Goal: Information Seeking & Learning: Learn about a topic

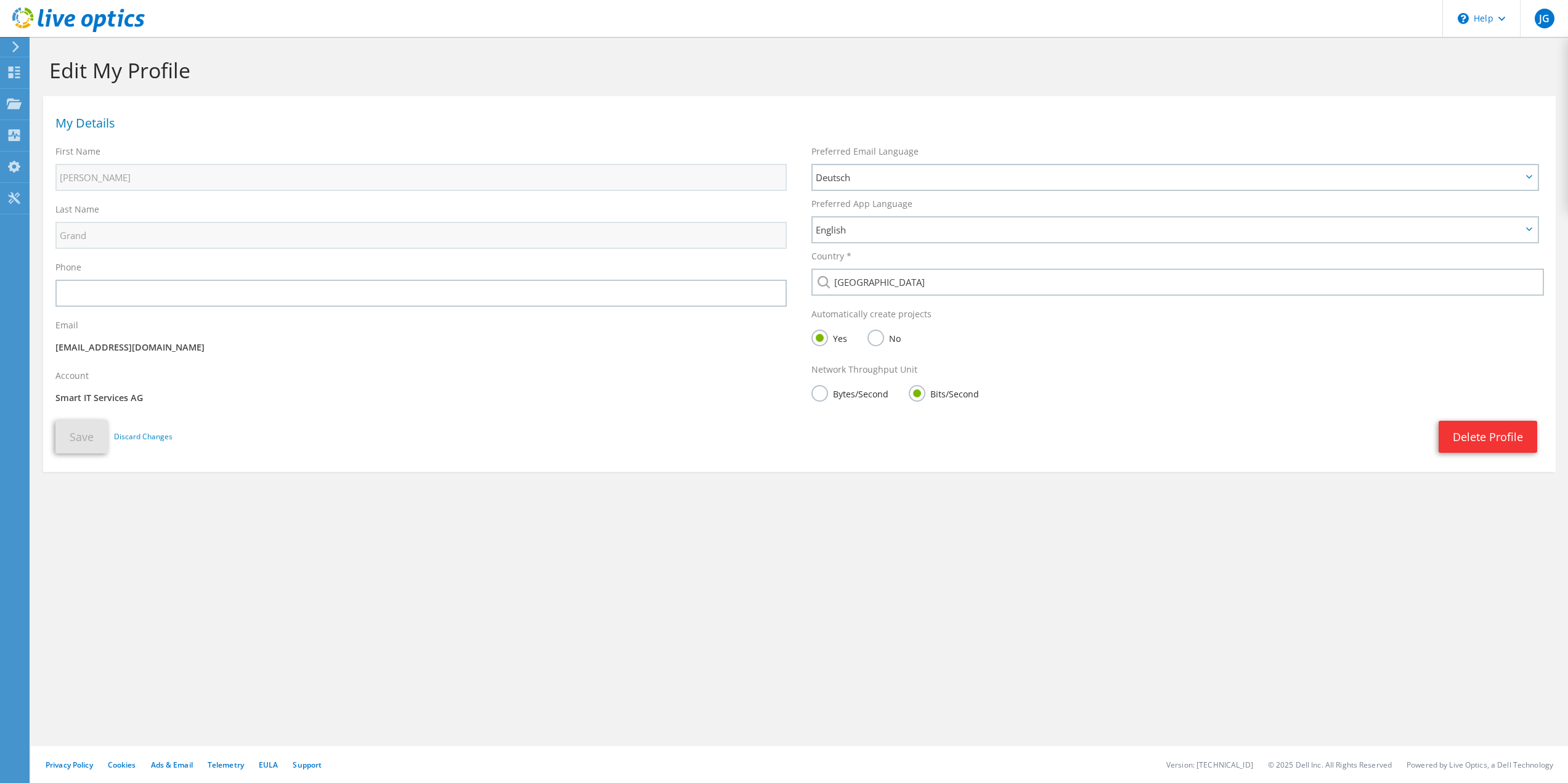
click at [11, 42] on icon at bounding box center [16, 47] width 9 height 11
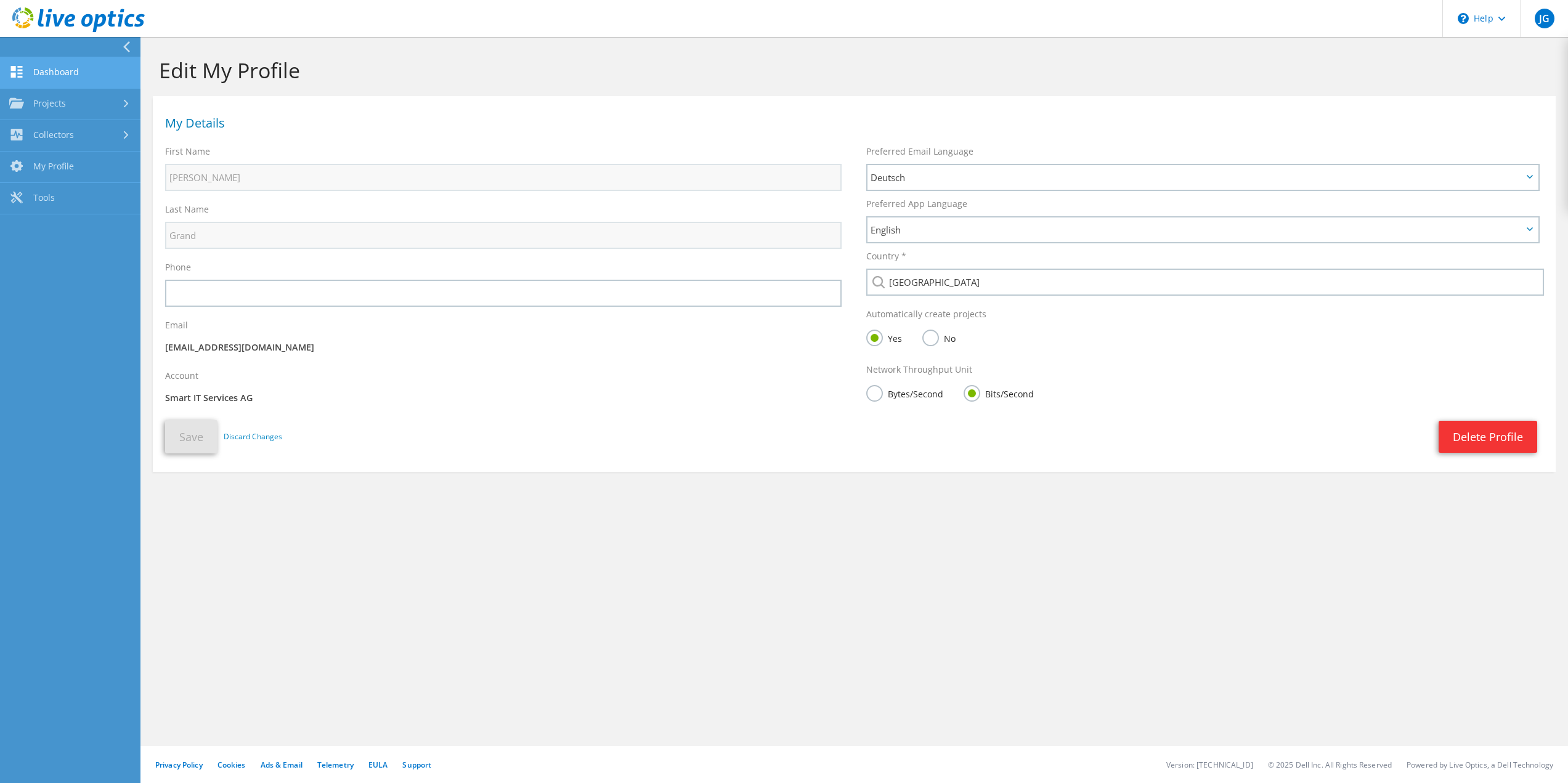
click at [50, 72] on link "Dashboard" at bounding box center [70, 73] width 141 height 31
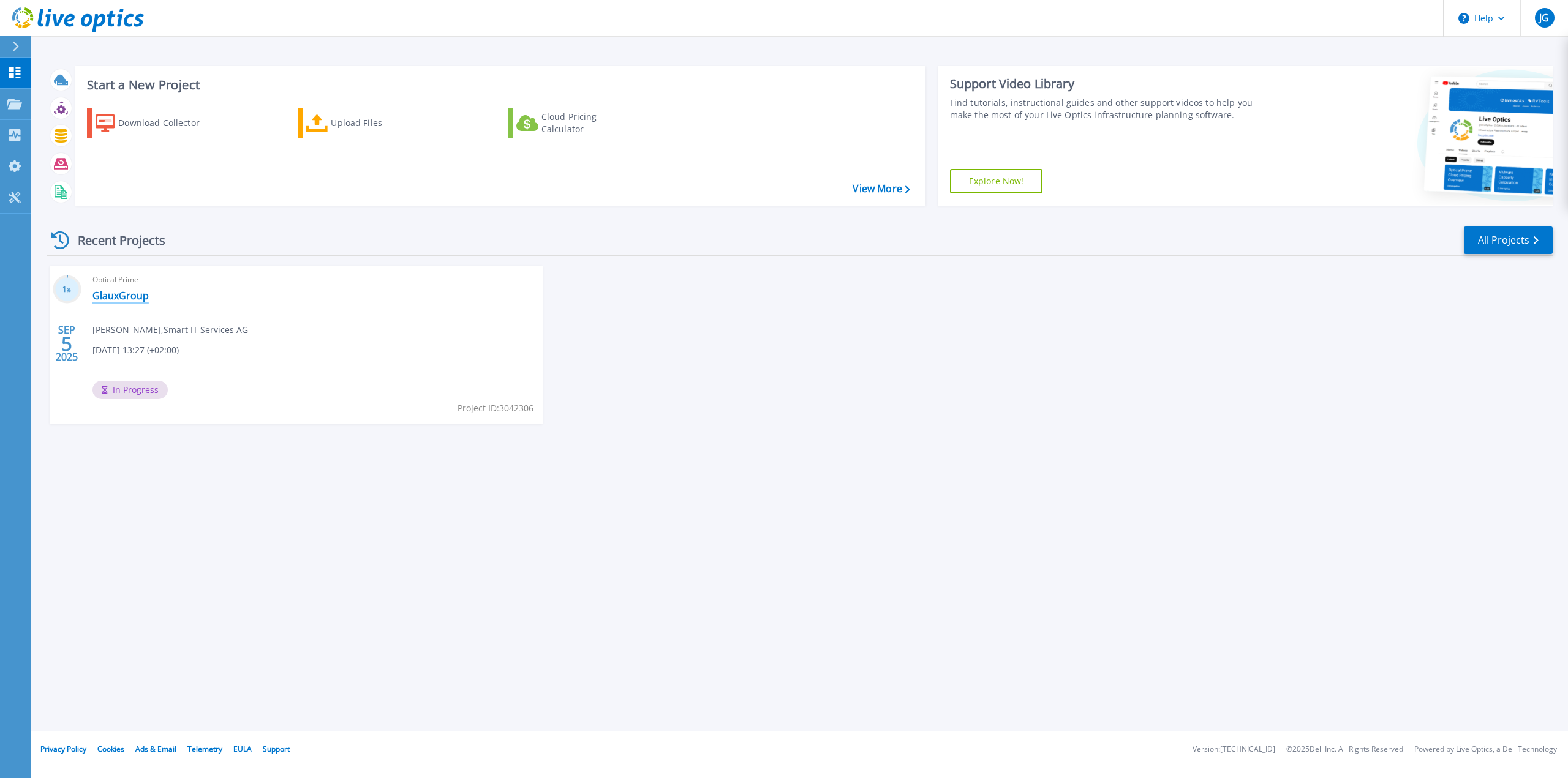
click at [141, 293] on link "GlauxGroup" at bounding box center [121, 295] width 57 height 12
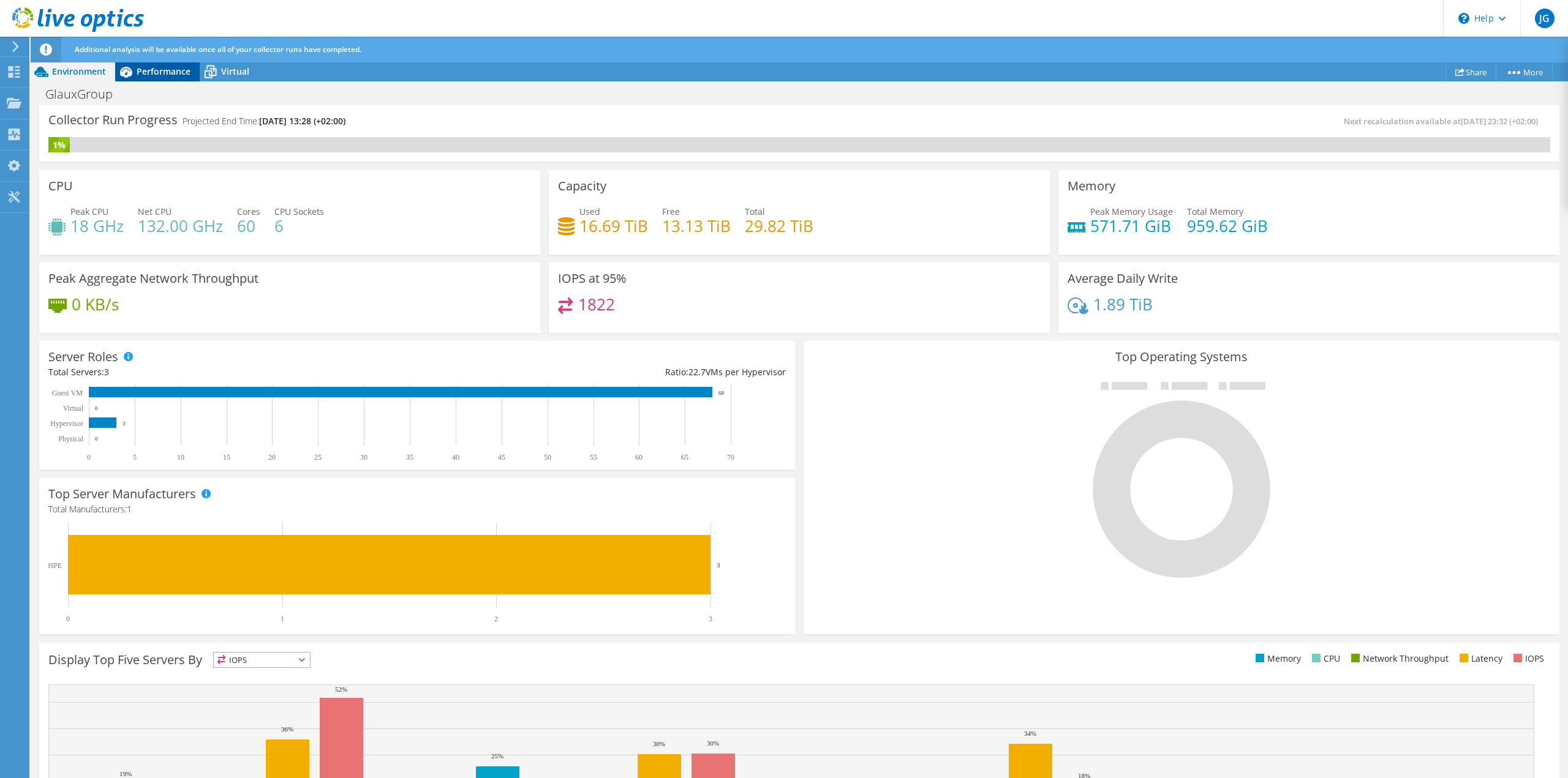
click at [159, 71] on span "Performance" at bounding box center [163, 71] width 54 height 11
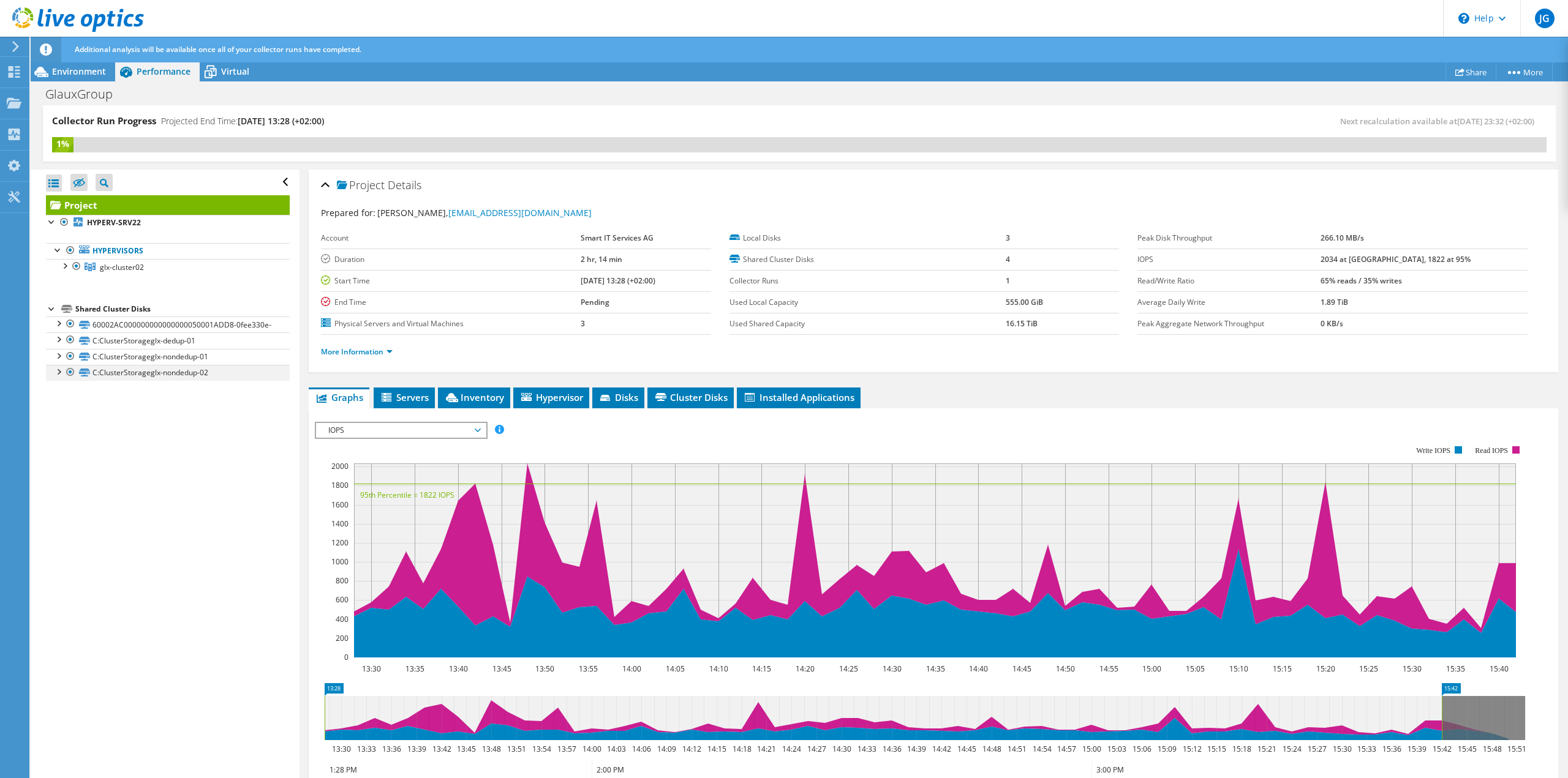
click at [59, 377] on div at bounding box center [58, 370] width 12 height 12
click at [392, 397] on icon at bounding box center [387, 397] width 10 height 8
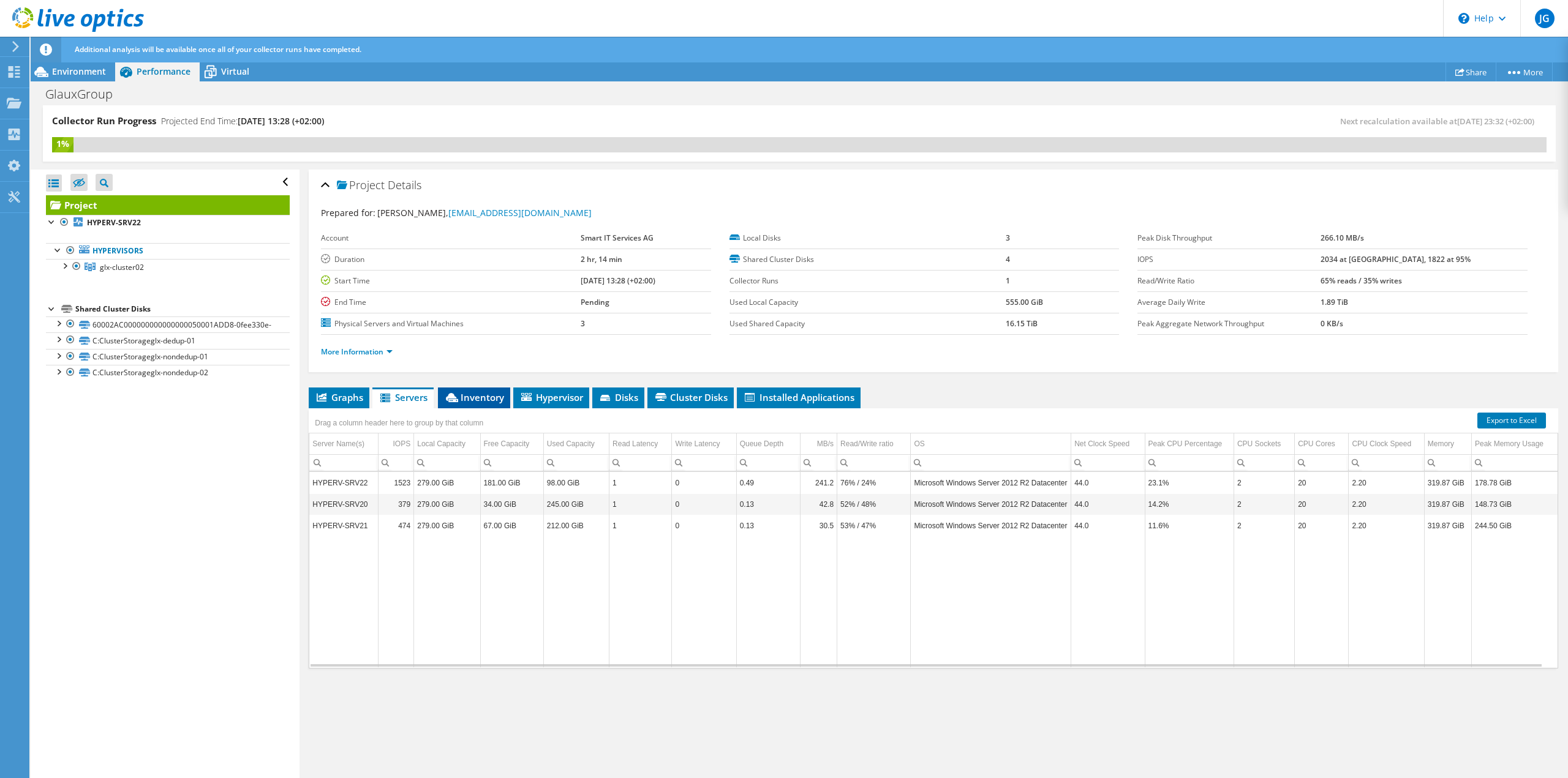
click at [498, 392] on span "Inventory" at bounding box center [474, 397] width 60 height 12
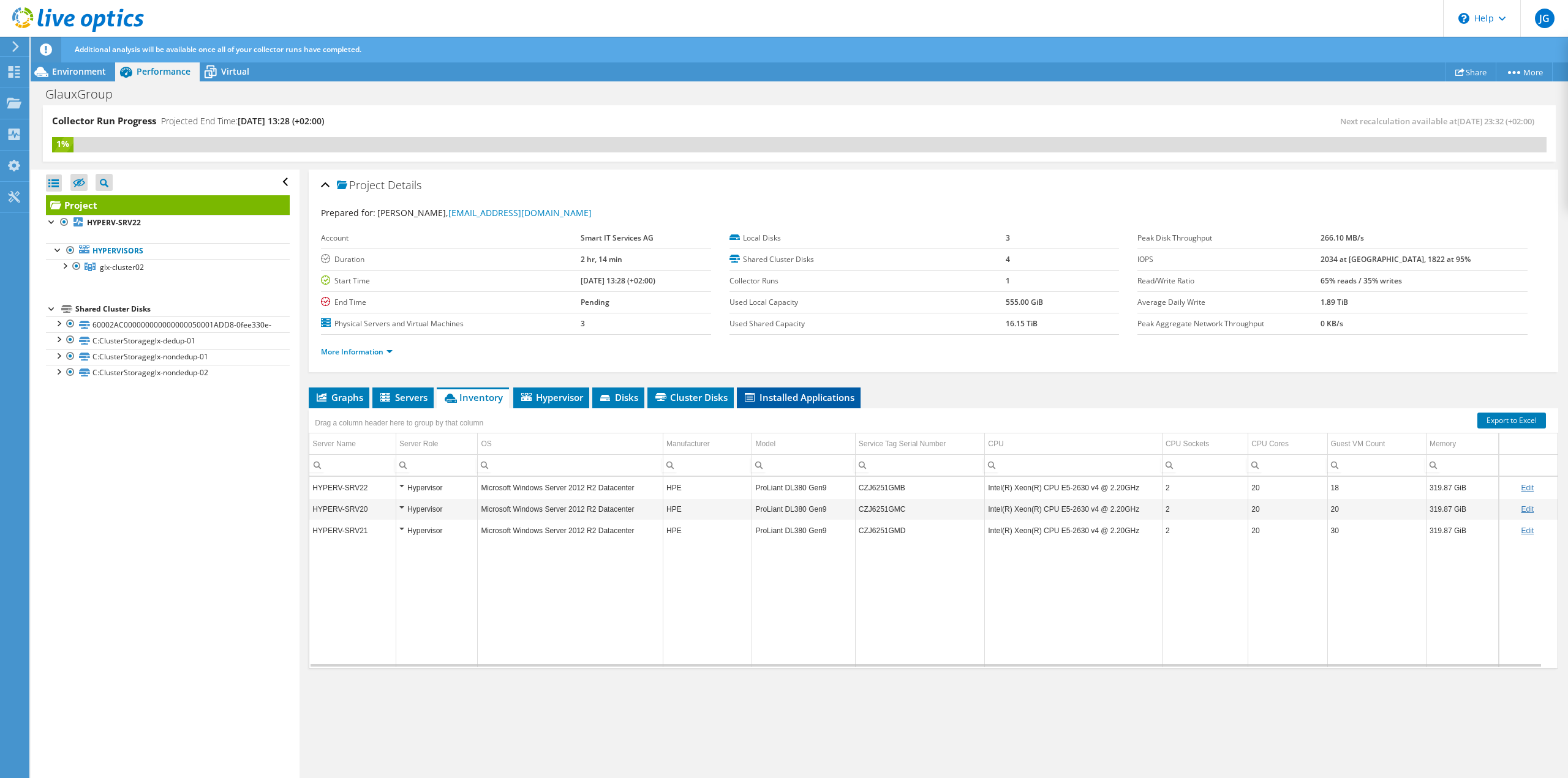
click at [798, 394] on span "Installed Applications" at bounding box center [799, 397] width 112 height 12
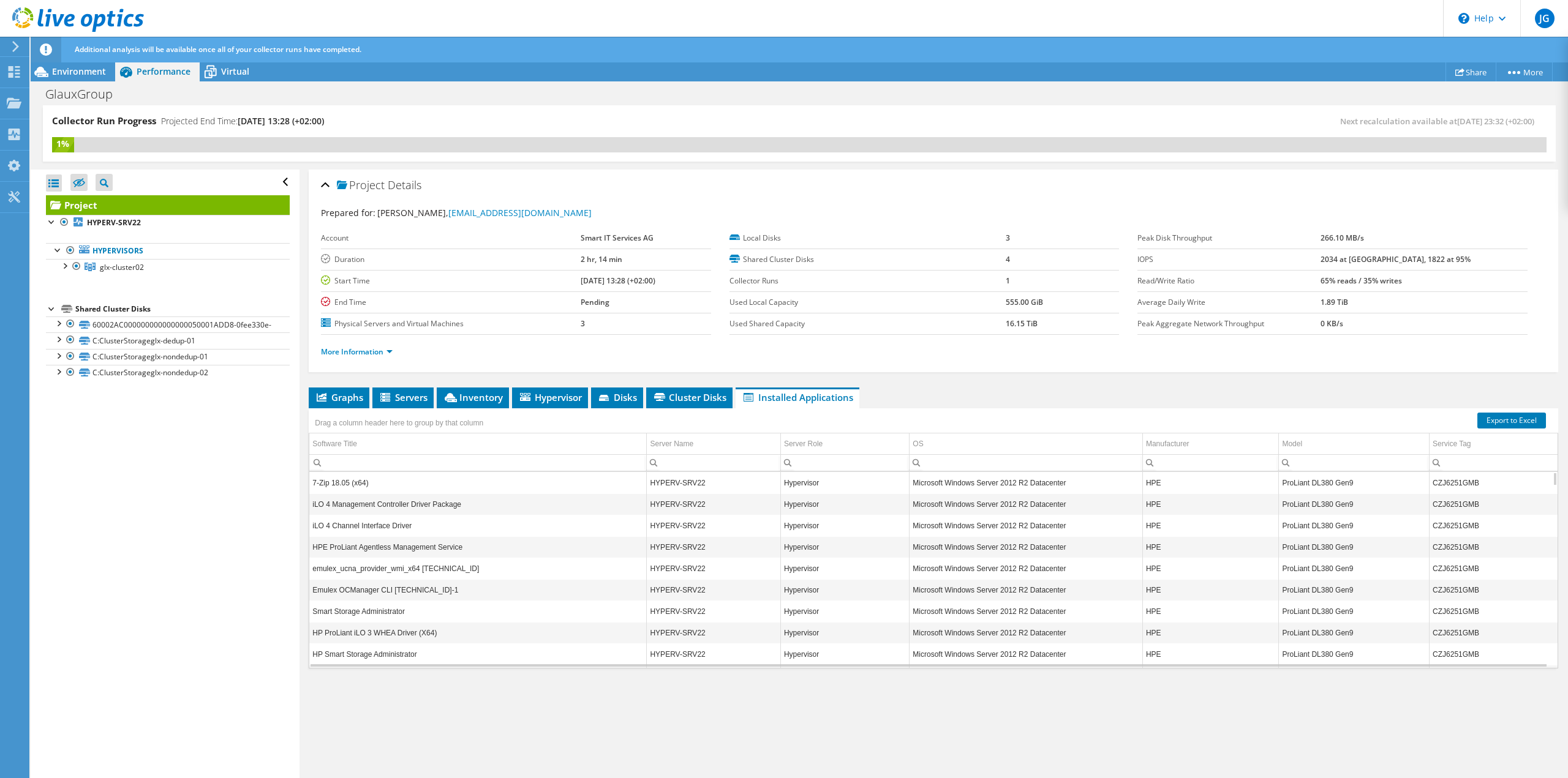
click at [93, 546] on div "Open All Close All Hide Excluded Nodes Project Tree Filter" at bounding box center [165, 474] width 269 height 610
click at [177, 544] on div "Open All Close All Hide Excluded Nodes Project Tree Filter" at bounding box center [165, 474] width 269 height 610
click at [66, 76] on span "Environment" at bounding box center [79, 71] width 54 height 11
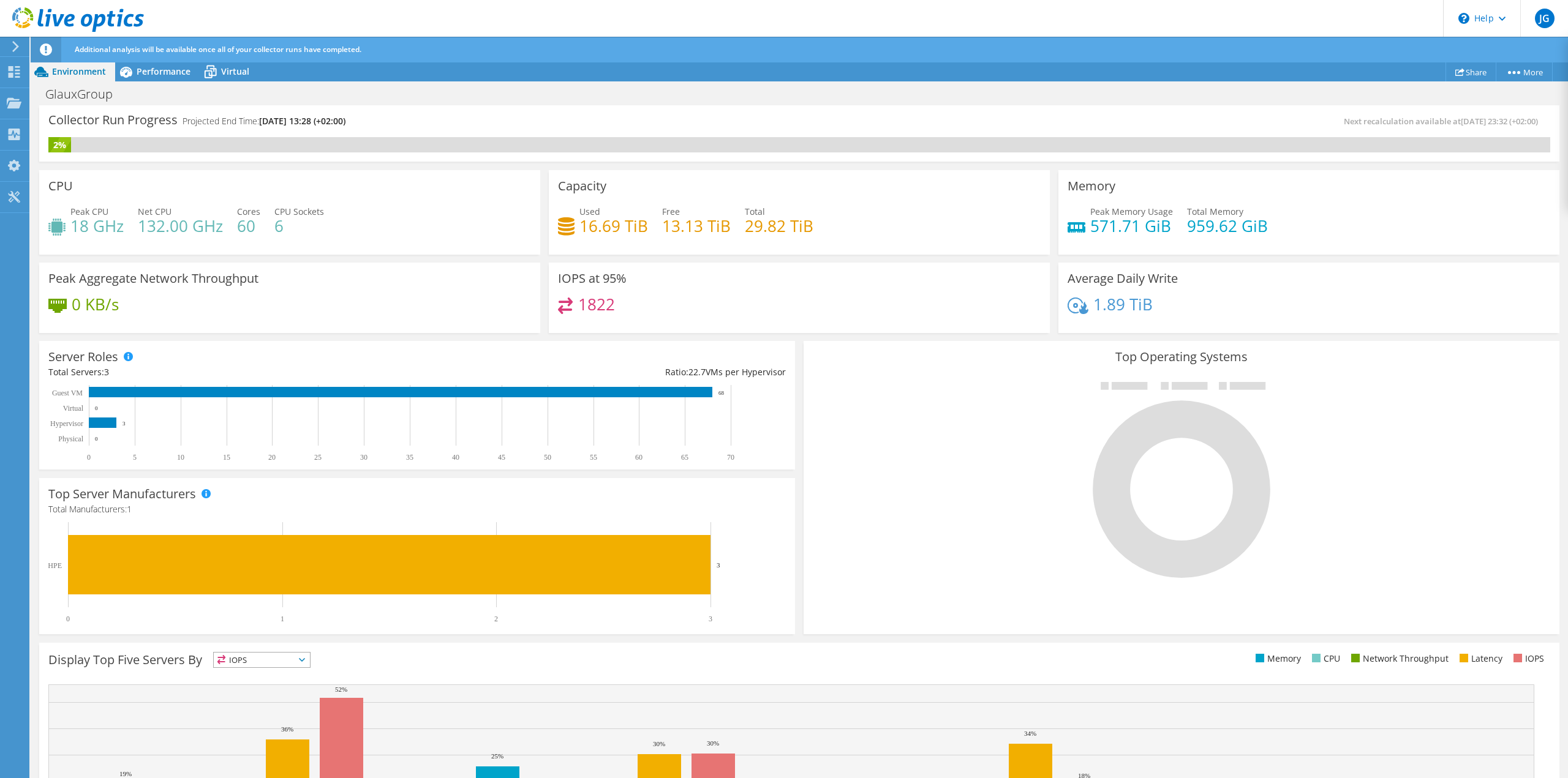
click at [62, 16] on use at bounding box center [78, 19] width 131 height 25
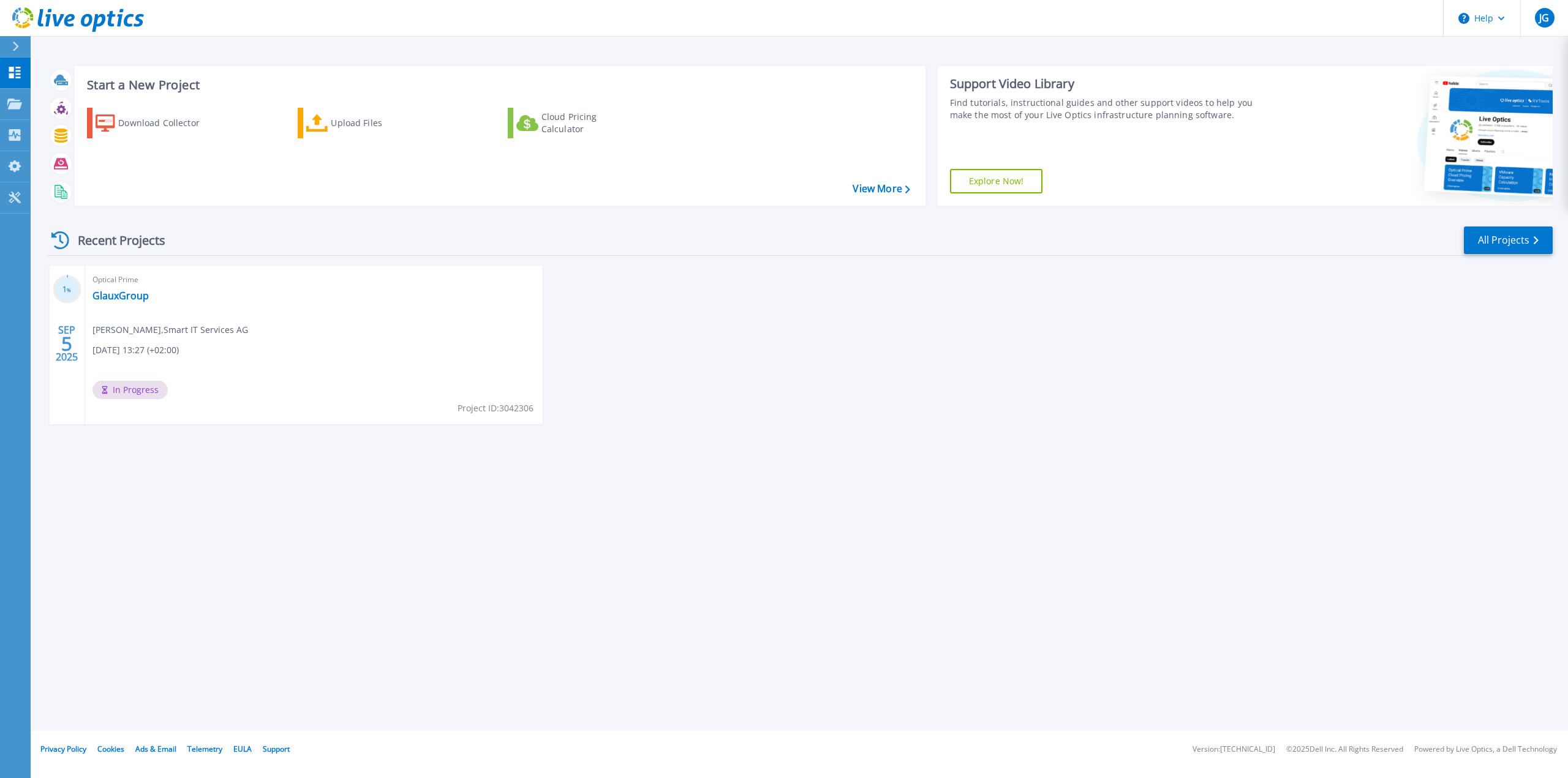
click at [1300, 611] on div "Start a New Project Download Collector Upload Files Cloud Pricing Calculator Vi…" at bounding box center [799, 365] width 1538 height 731
